Goal: Information Seeking & Learning: Find specific fact

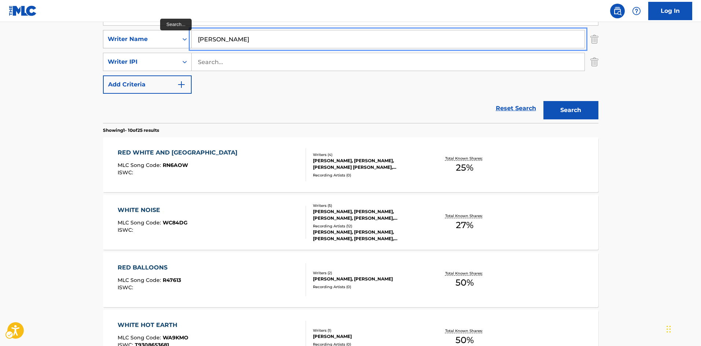
drag, startPoint x: 231, startPoint y: 36, endPoint x: 151, endPoint y: 36, distance: 79.9
click at [151, 36] on div "SearchWithCriteriae138262e-966b-4145-91cd-6bafd239323c Writer Name [PERSON_NAME]" at bounding box center [351, 39] width 496 height 18
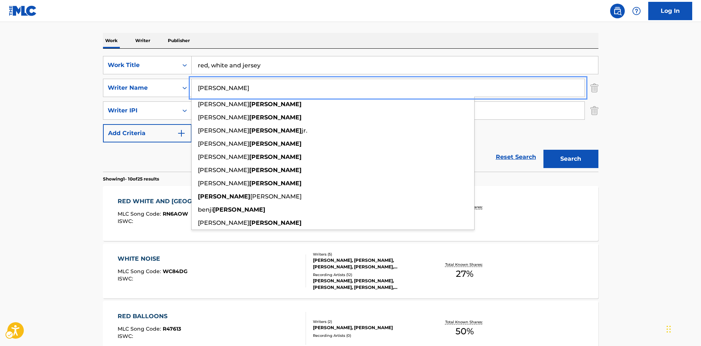
scroll to position [46, 0]
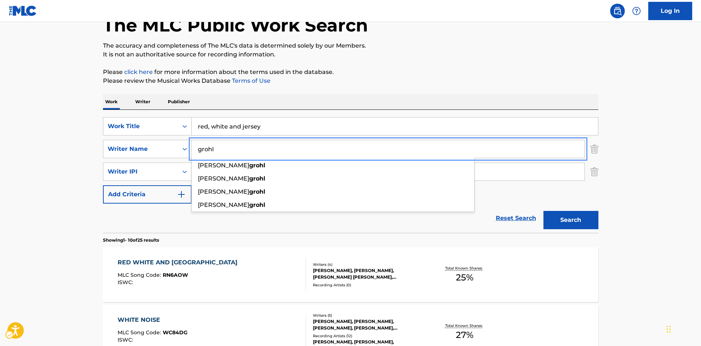
type input "grohl"
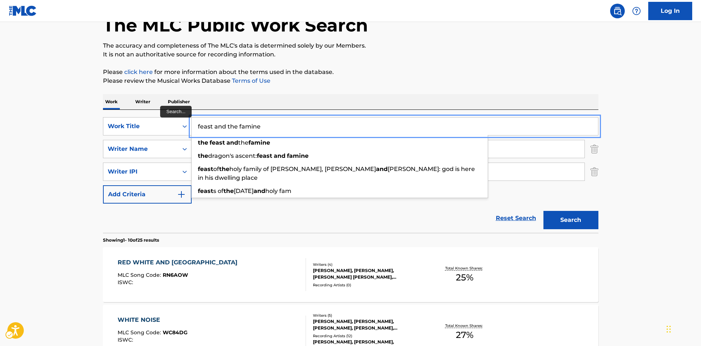
type input "feast and the famine"
click at [103, 185] on button "Add Criteria" at bounding box center [147, 194] width 89 height 18
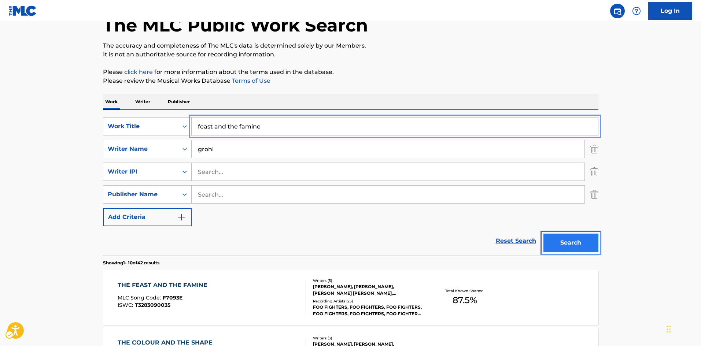
click at [593, 248] on button "Search" at bounding box center [571, 243] width 55 height 18
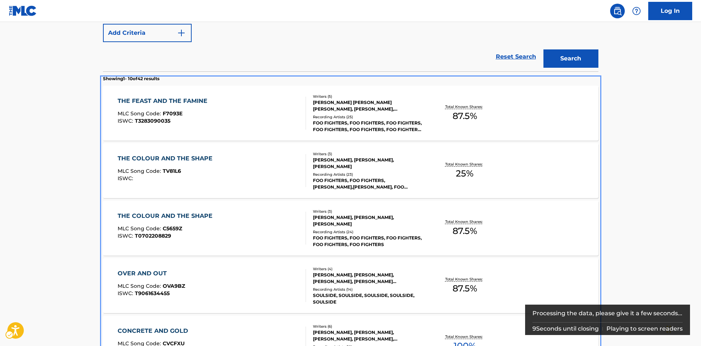
scroll to position [191, 0]
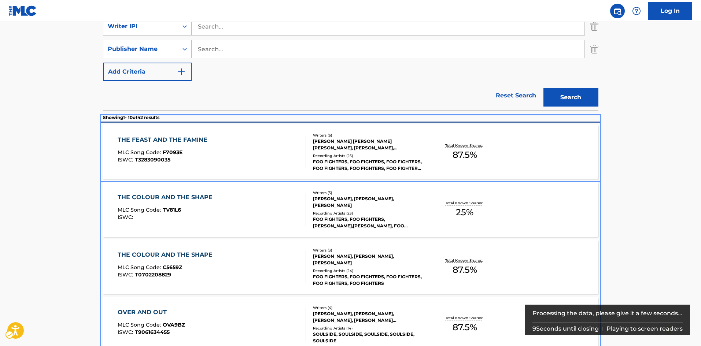
click at [424, 149] on div "Total Known Shares: 87.5 %" at bounding box center [465, 152] width 82 height 22
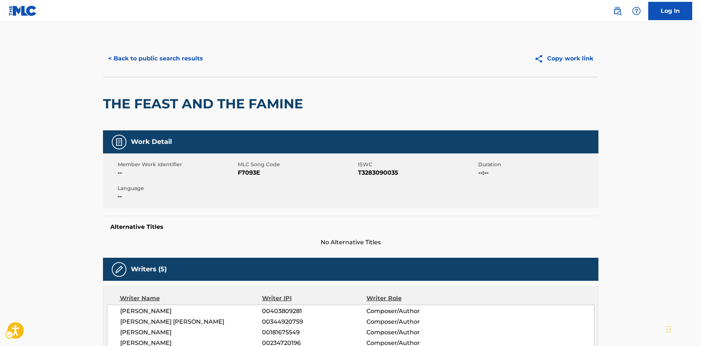
click at [135, 69] on div "< Back to public search results Copy work link" at bounding box center [351, 58] width 496 height 37
click at [143, 63] on button "< Back to public search results" at bounding box center [155, 58] width 105 height 18
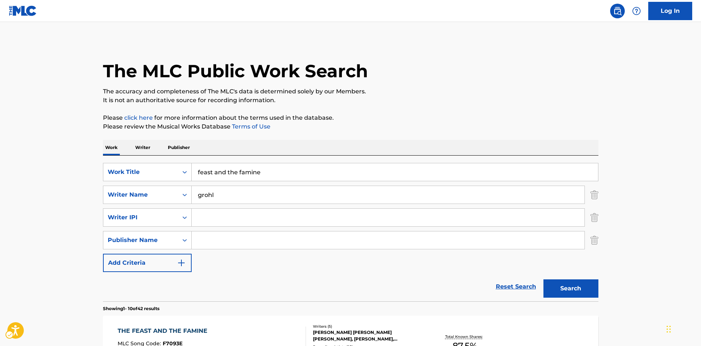
scroll to position [279, 0]
